Goal: Transaction & Acquisition: Purchase product/service

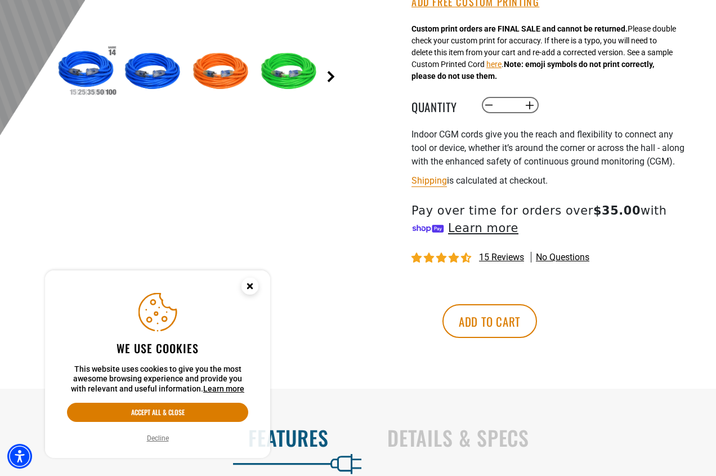
click at [330, 71] on link "Next" at bounding box center [331, 76] width 11 height 11
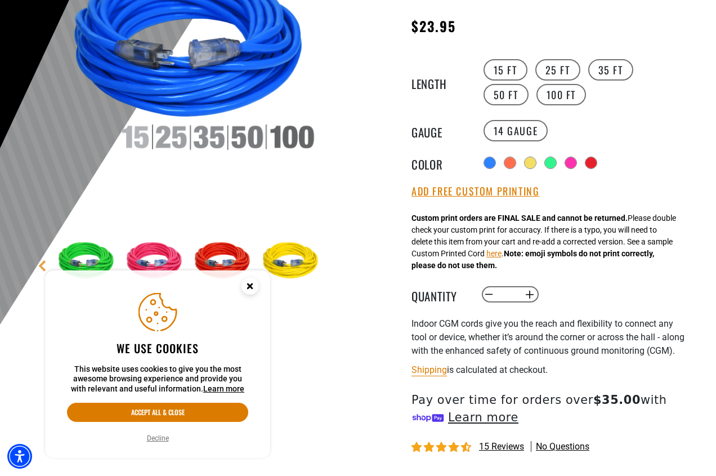
scroll to position [225, 0]
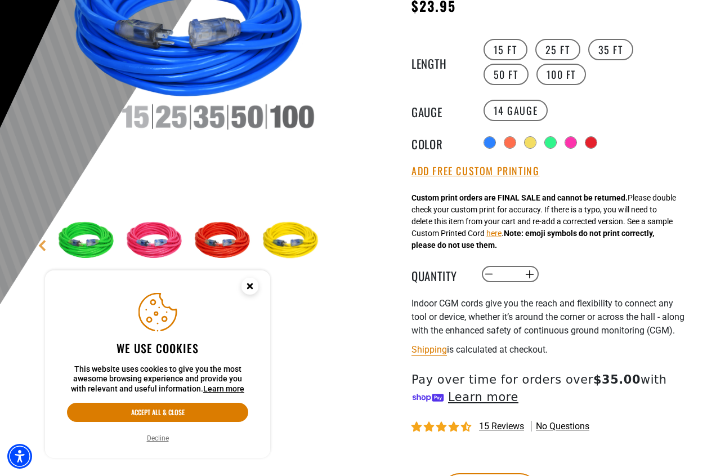
click at [255, 284] on circle "Close this option" at bounding box center [250, 286] width 17 height 17
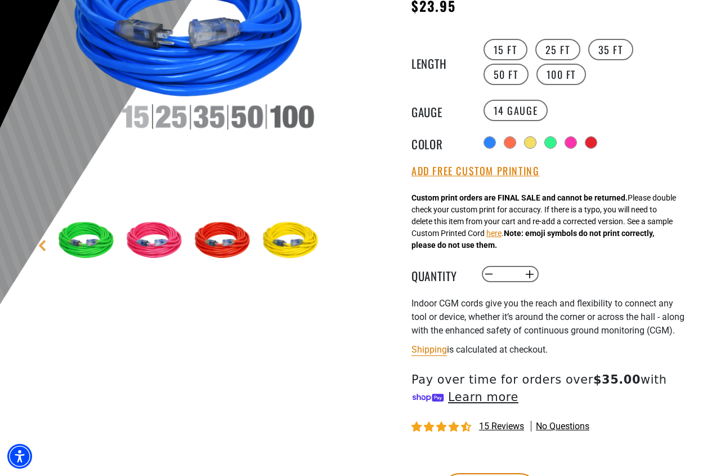
click at [165, 248] on img at bounding box center [155, 240] width 65 height 65
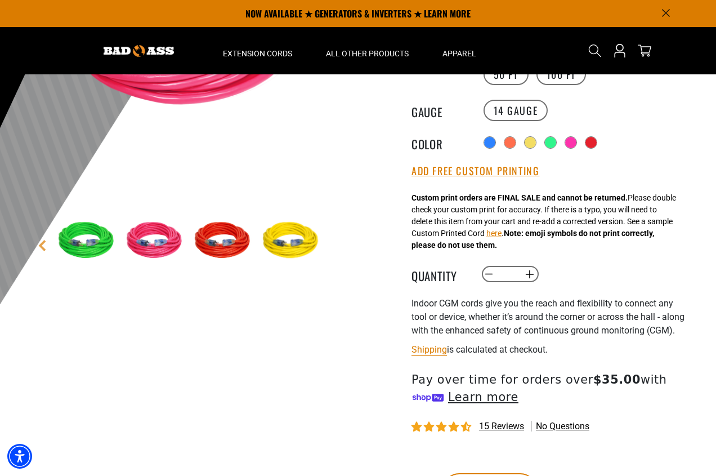
scroll to position [0, 0]
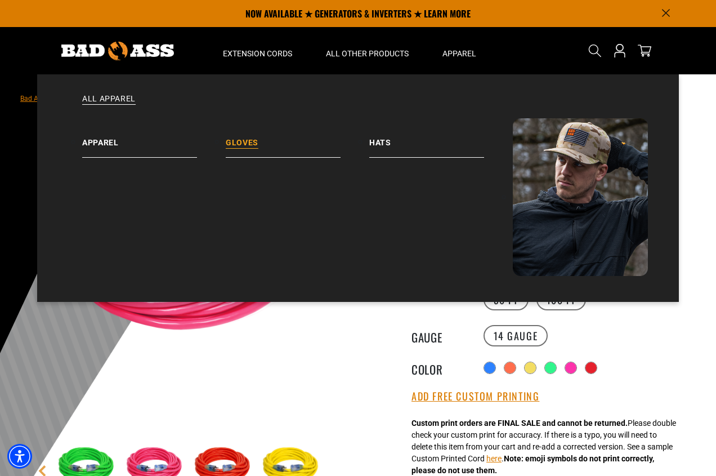
click at [248, 140] on link "Gloves" at bounding box center [298, 137] width 144 height 39
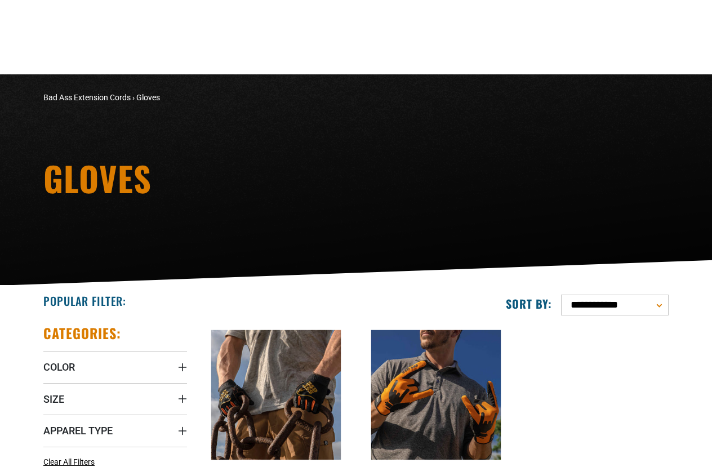
scroll to position [169, 0]
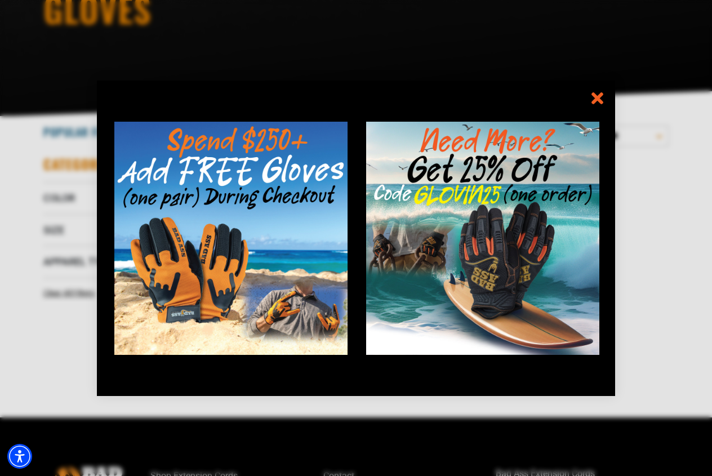
click at [595, 93] on icon "information" at bounding box center [597, 98] width 16 height 16
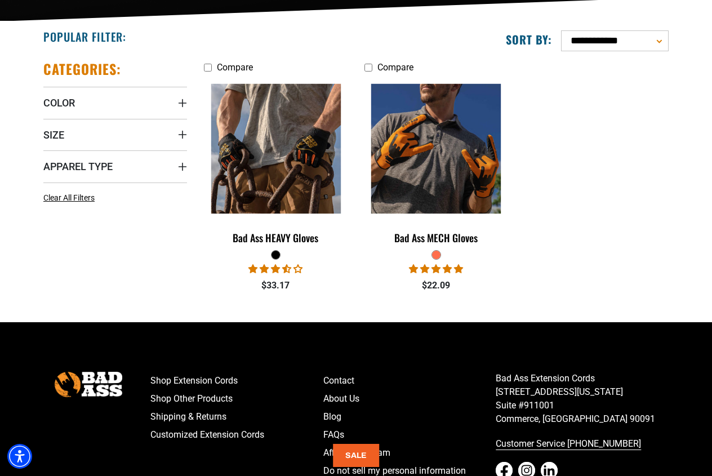
scroll to position [282, 0]
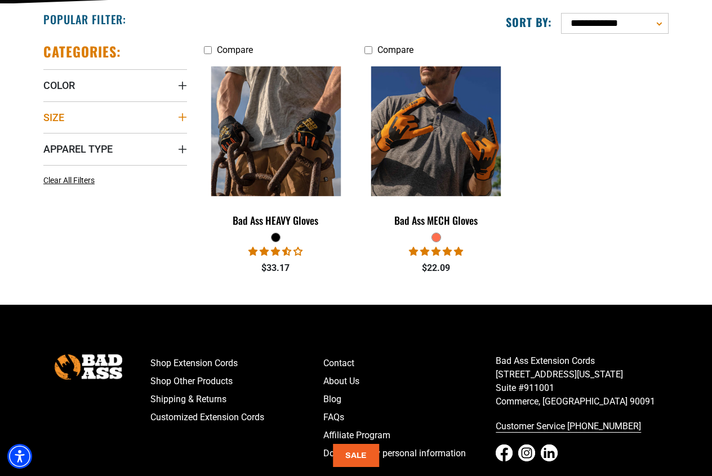
click at [180, 113] on icon "Size" at bounding box center [182, 117] width 9 height 9
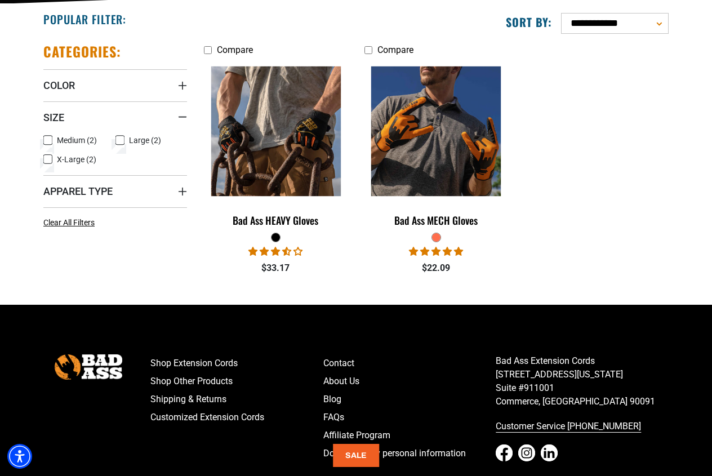
click at [116, 137] on icon at bounding box center [119, 140] width 9 height 15
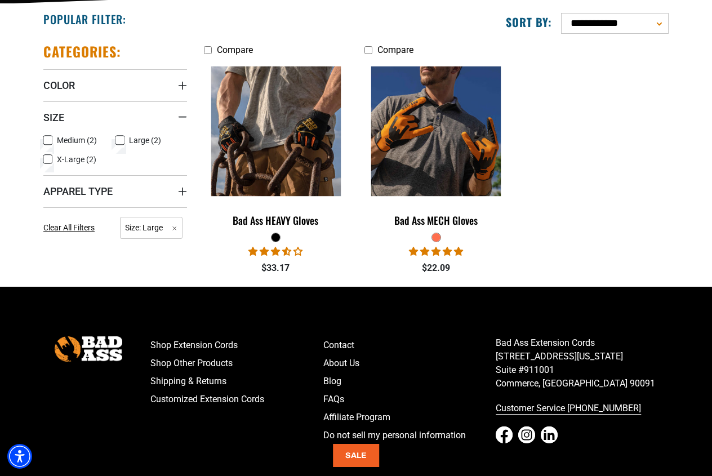
click at [182, 190] on icon "Apparel Type" at bounding box center [182, 191] width 9 height 9
click at [556, 235] on ul "Compare Bad Ass HEAVY Gloves 9 reviews $33.17 Compare Bad Ass MECH Gloves" at bounding box center [436, 164] width 482 height 243
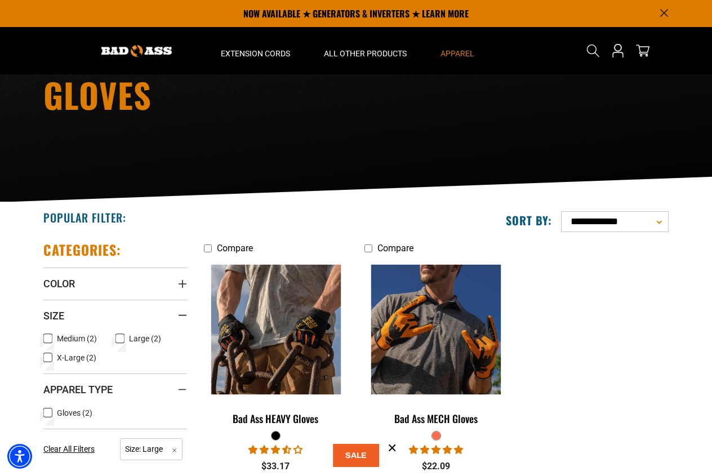
scroll to position [56, 0]
